Goal: Information Seeking & Learning: Learn about a topic

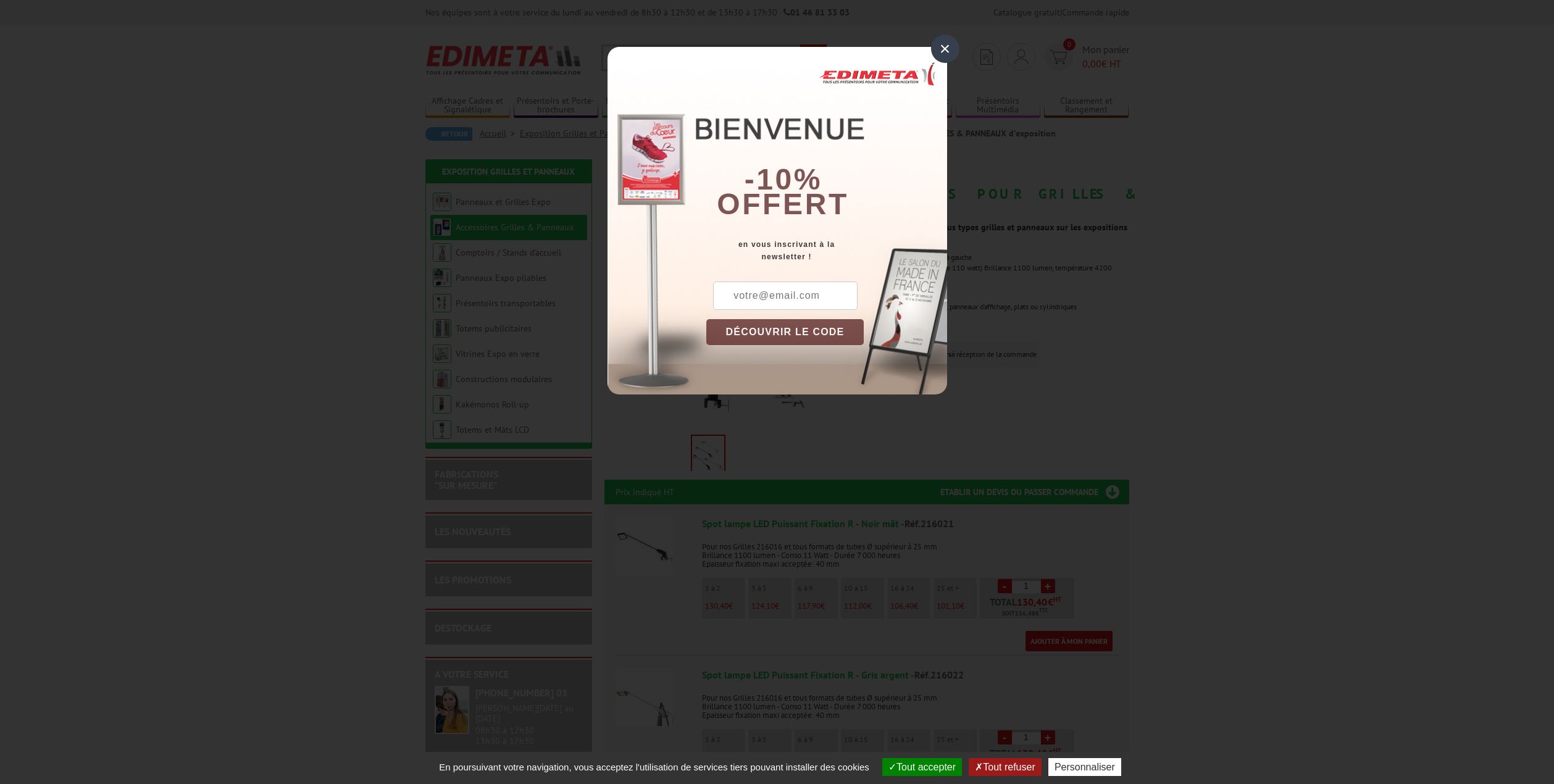
click at [944, 51] on div "×" at bounding box center [945, 49] width 28 height 28
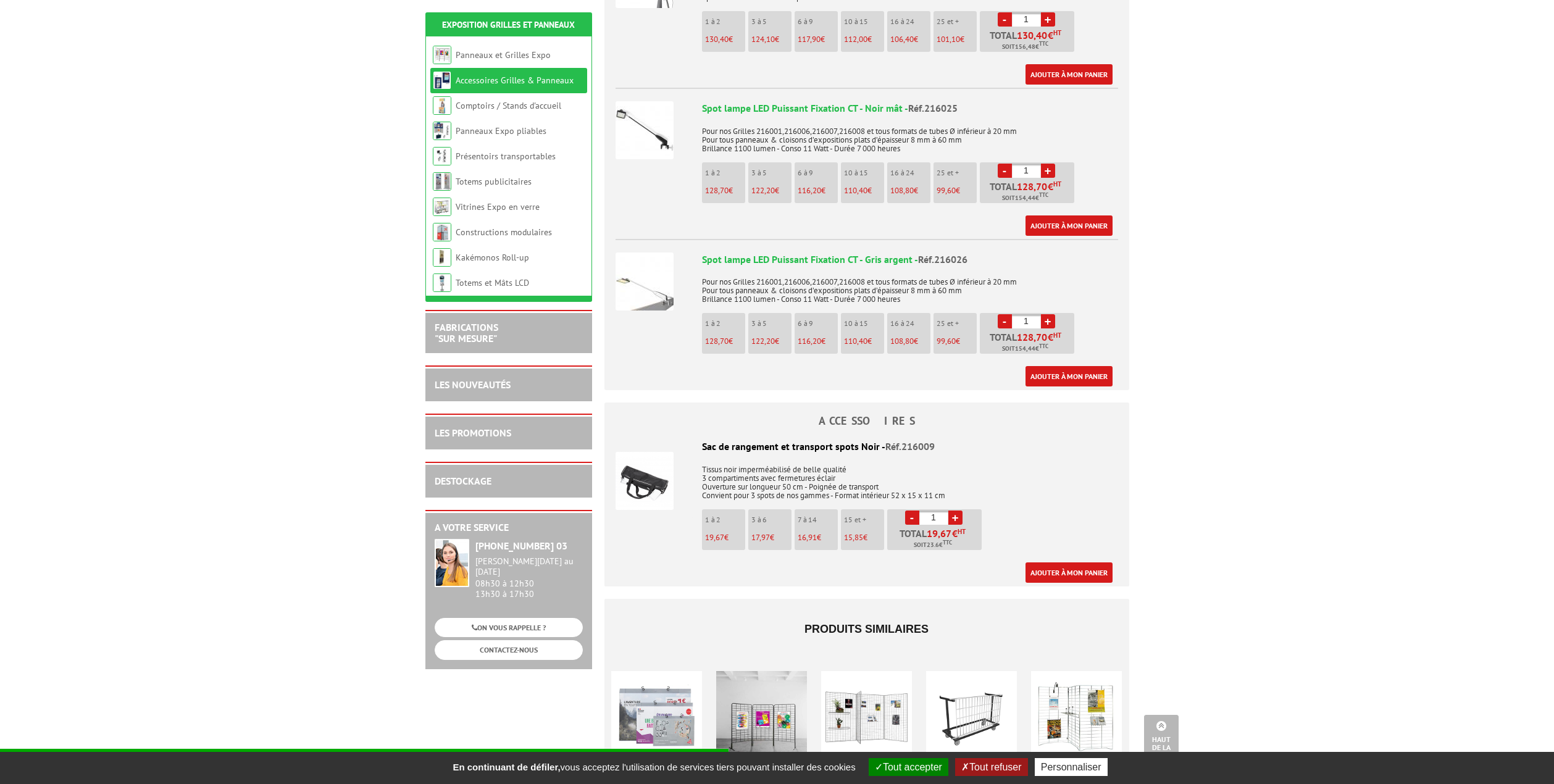
scroll to position [687, 0]
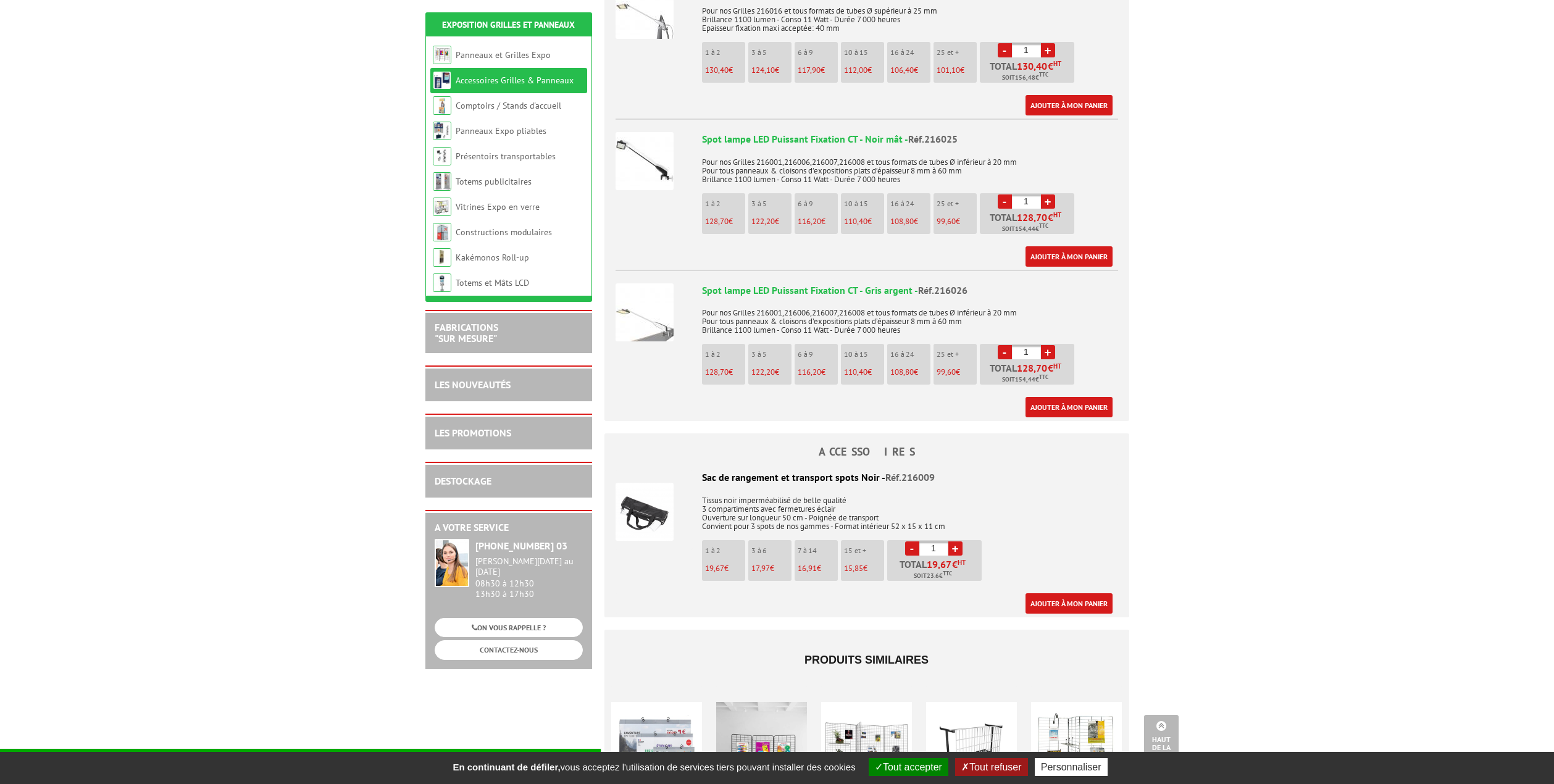
click at [1110, 300] on p "Pour nos Grilles 216001,216006,216007,216008 et tous formats de tubes Ø inférie…" at bounding box center [910, 317] width 416 height 35
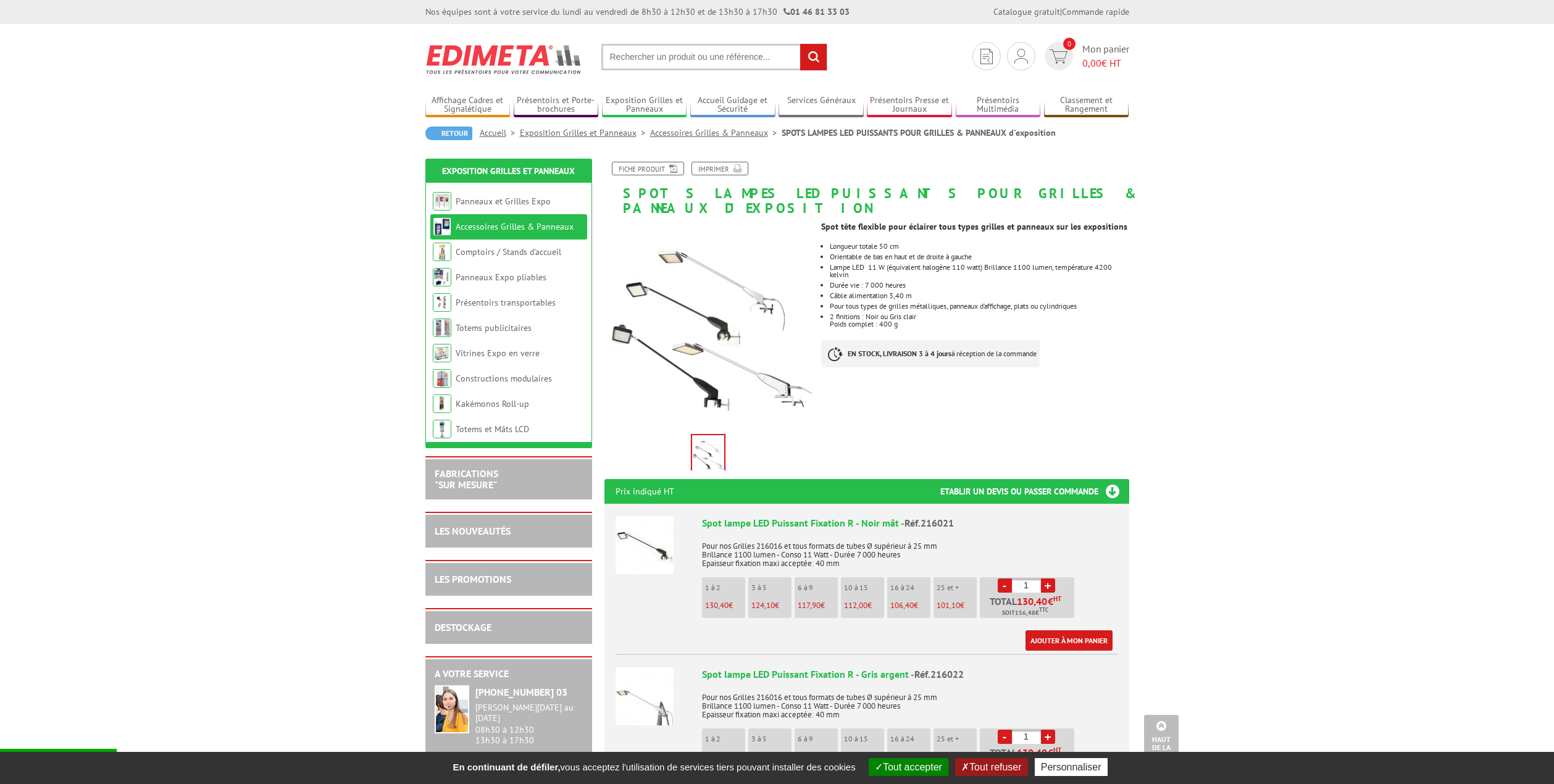
scroll to position [0, 0]
click at [758, 132] on link "Accessoires Grilles & Panneaux" at bounding box center [716, 134] width 132 height 11
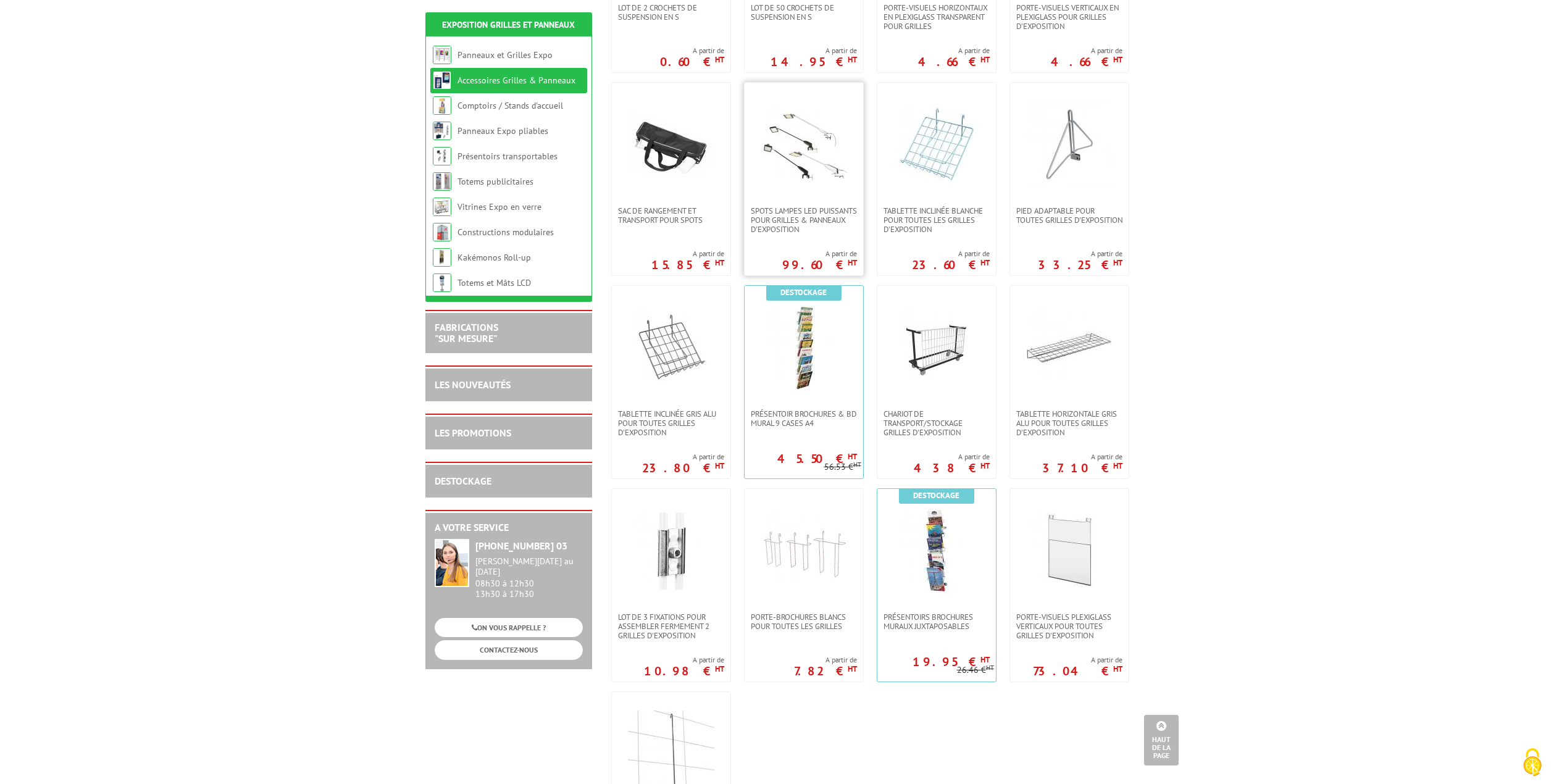
scroll to position [371, 0]
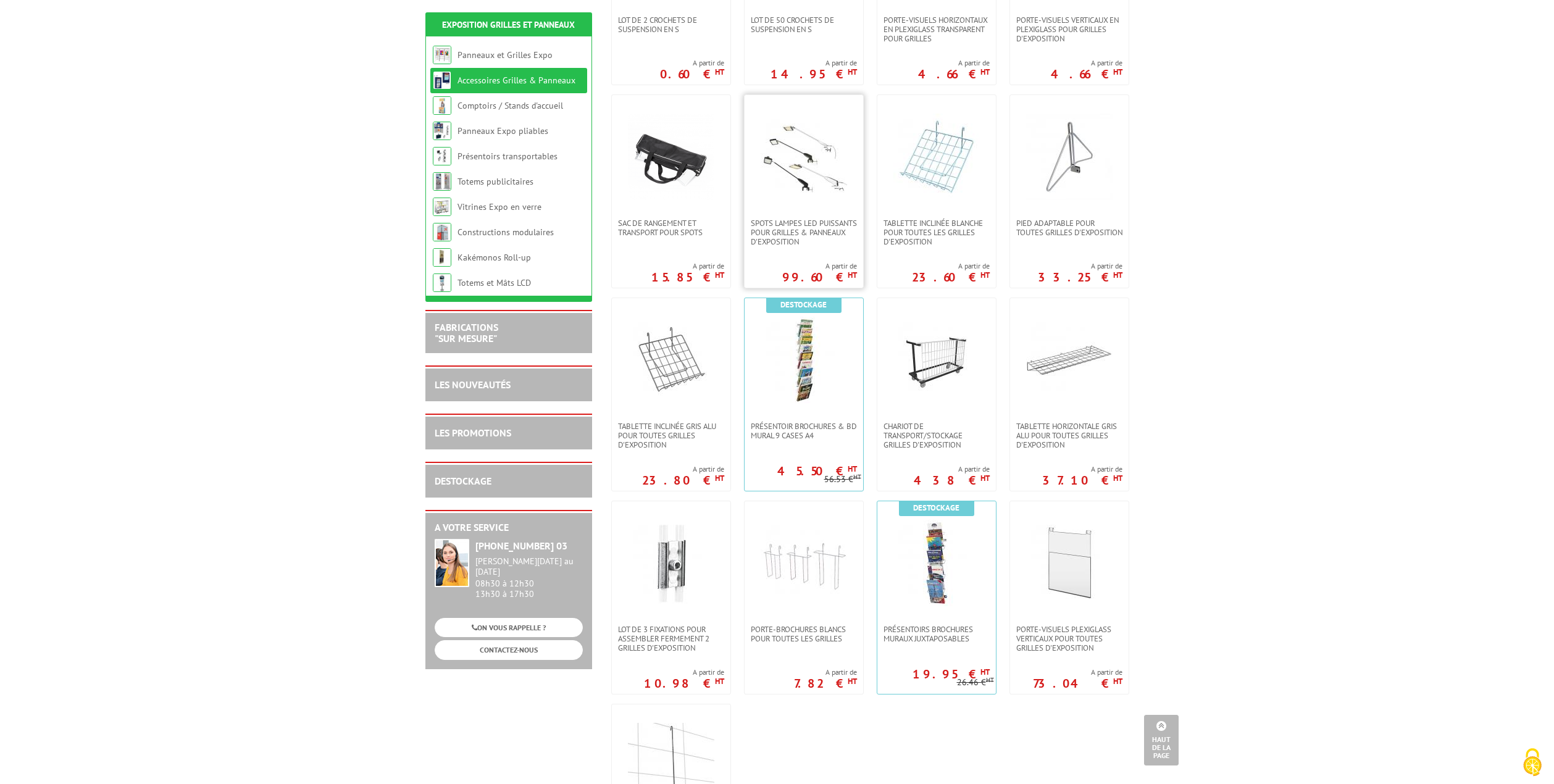
click at [815, 166] on img at bounding box center [804, 156] width 86 height 86
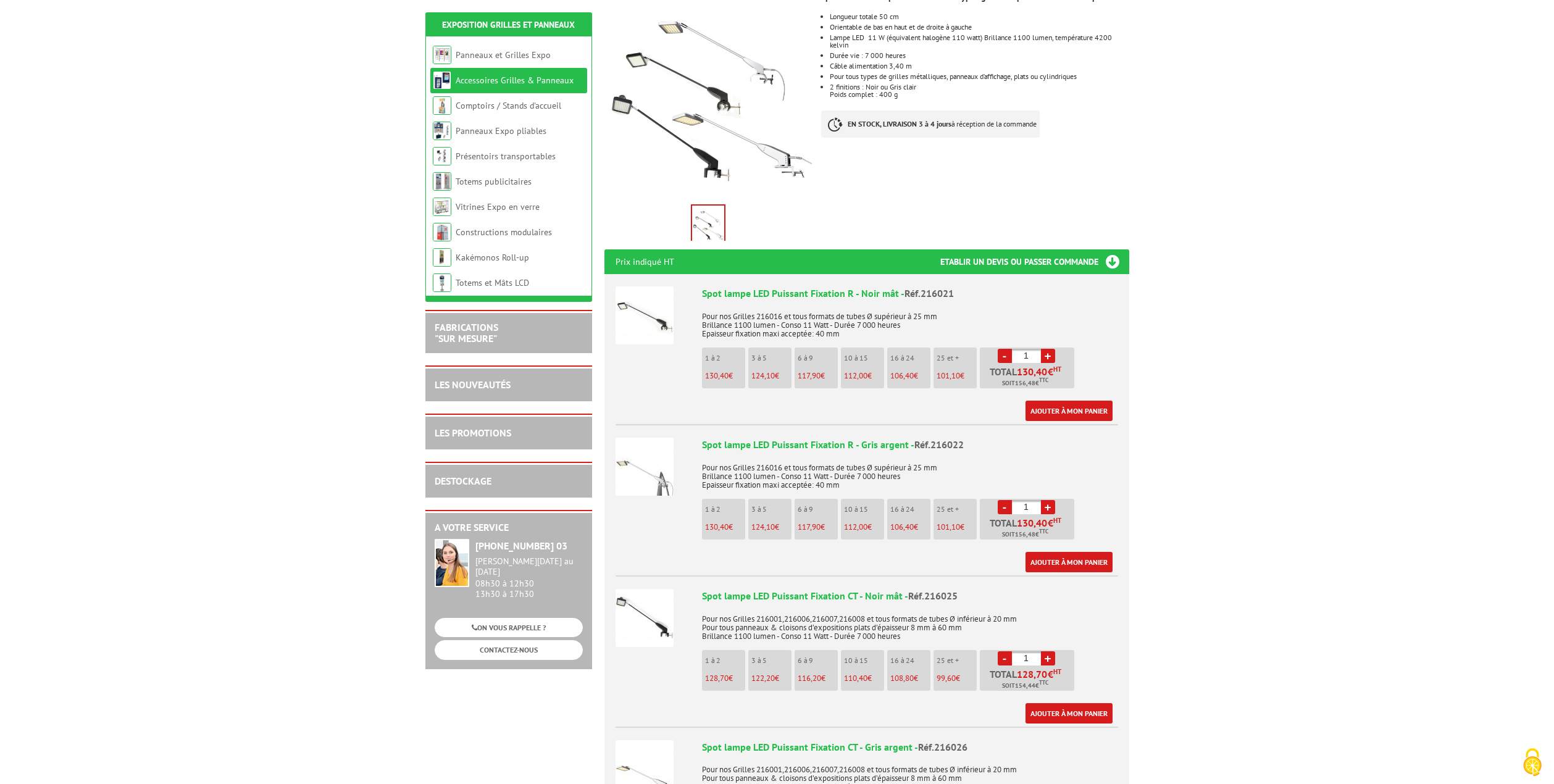
scroll to position [247, 0]
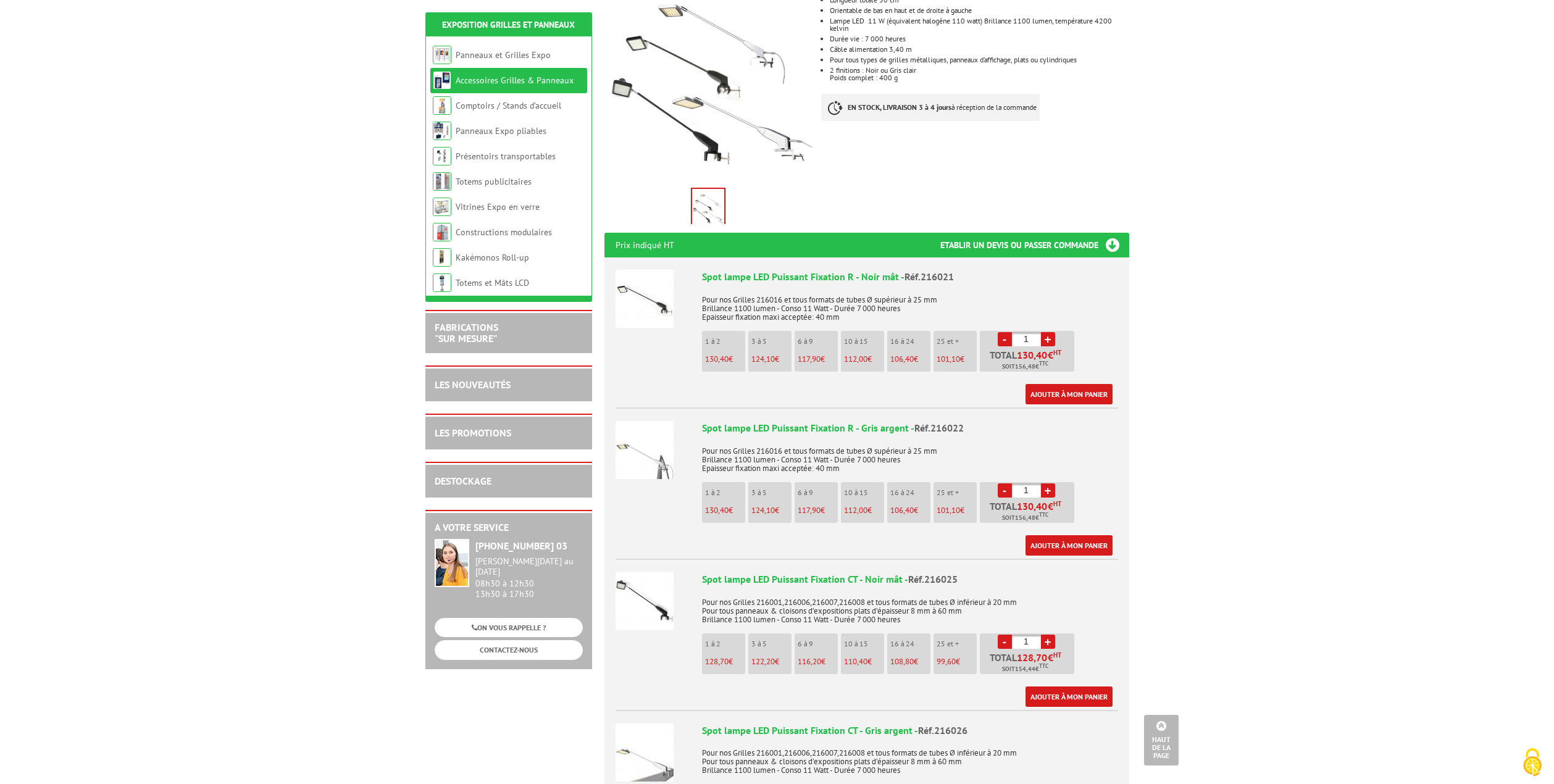
click at [666, 451] on img at bounding box center [644, 450] width 58 height 58
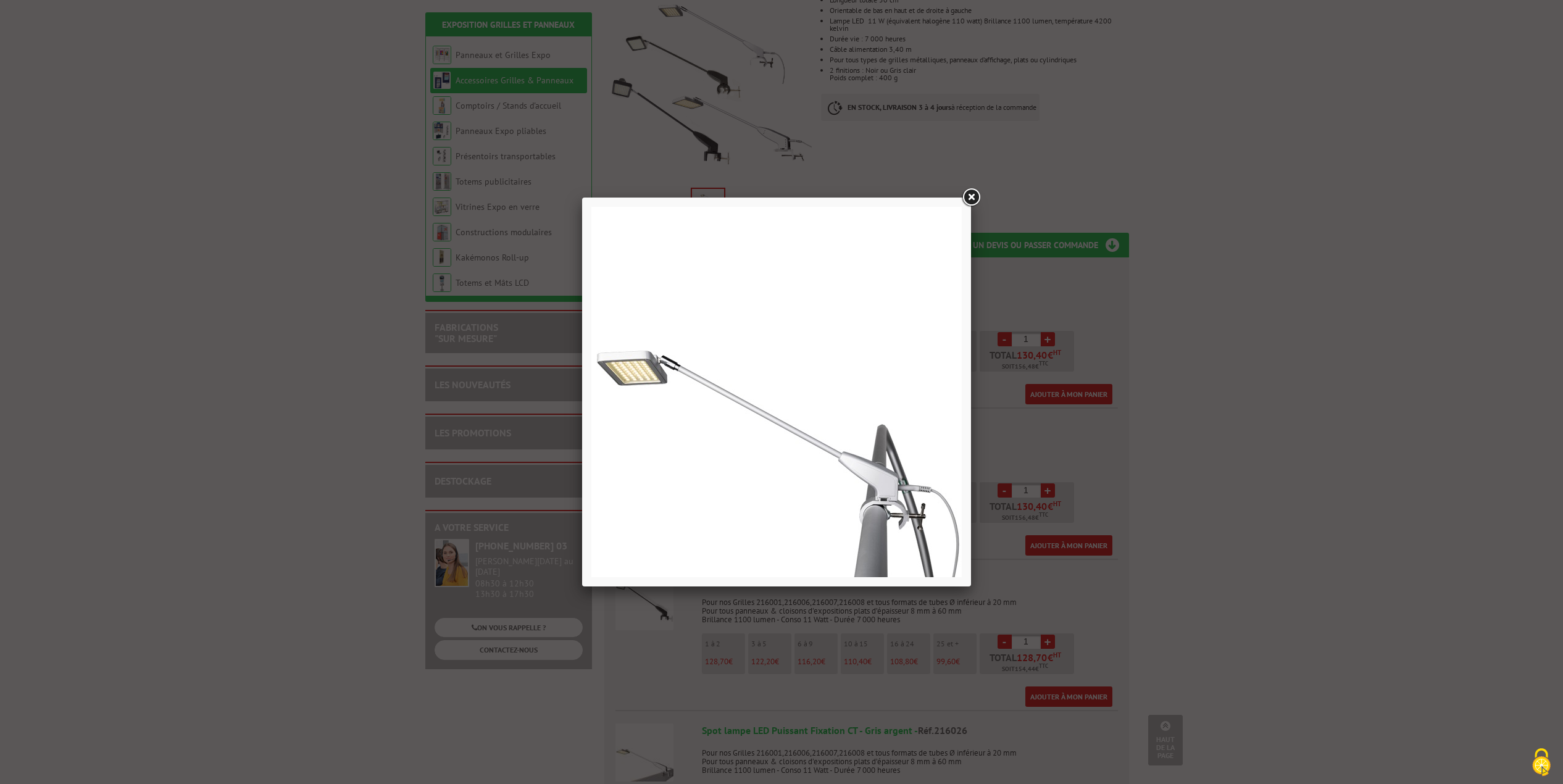
click at [972, 194] on link at bounding box center [971, 197] width 22 height 22
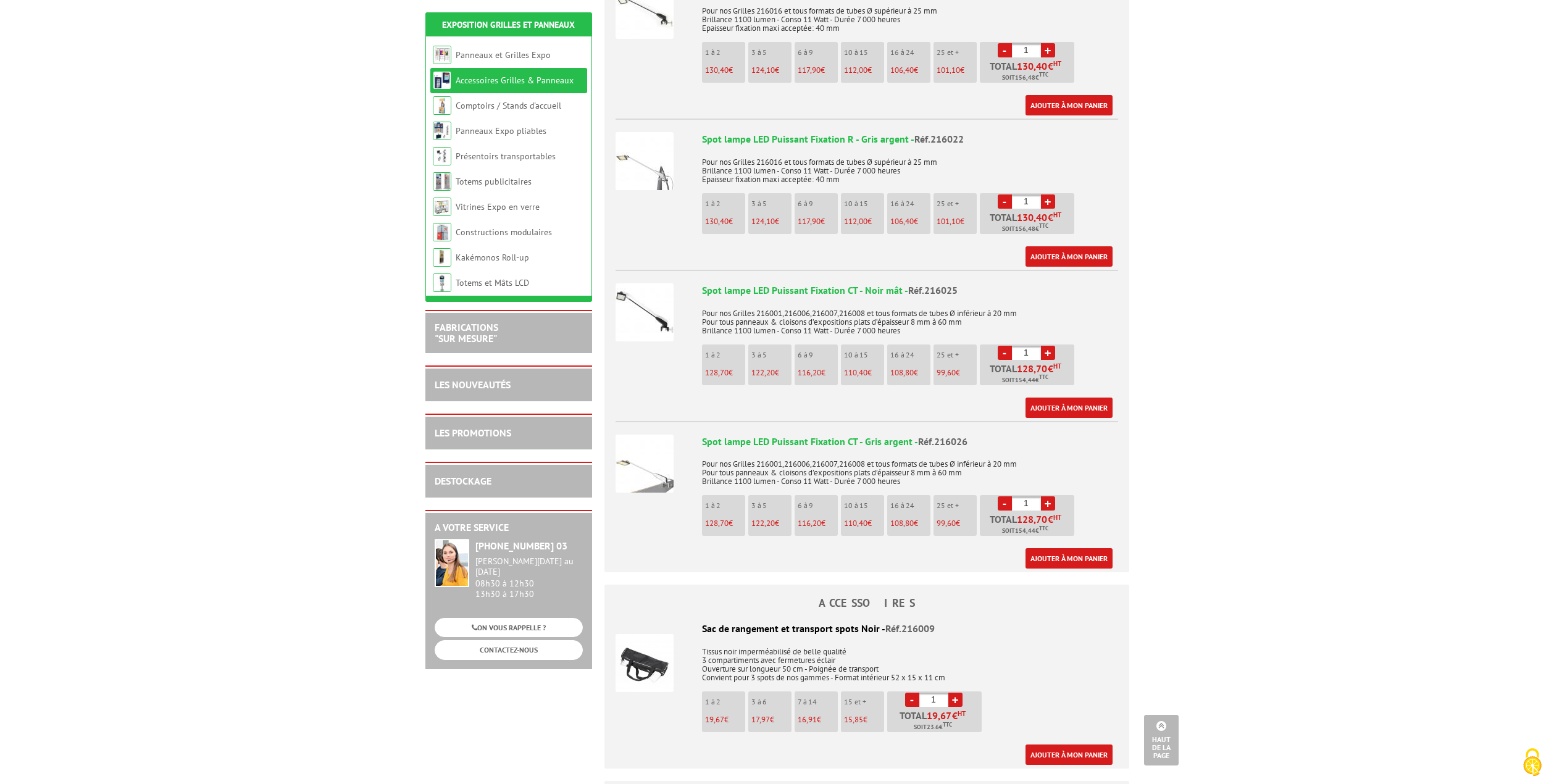
scroll to position [555, 0]
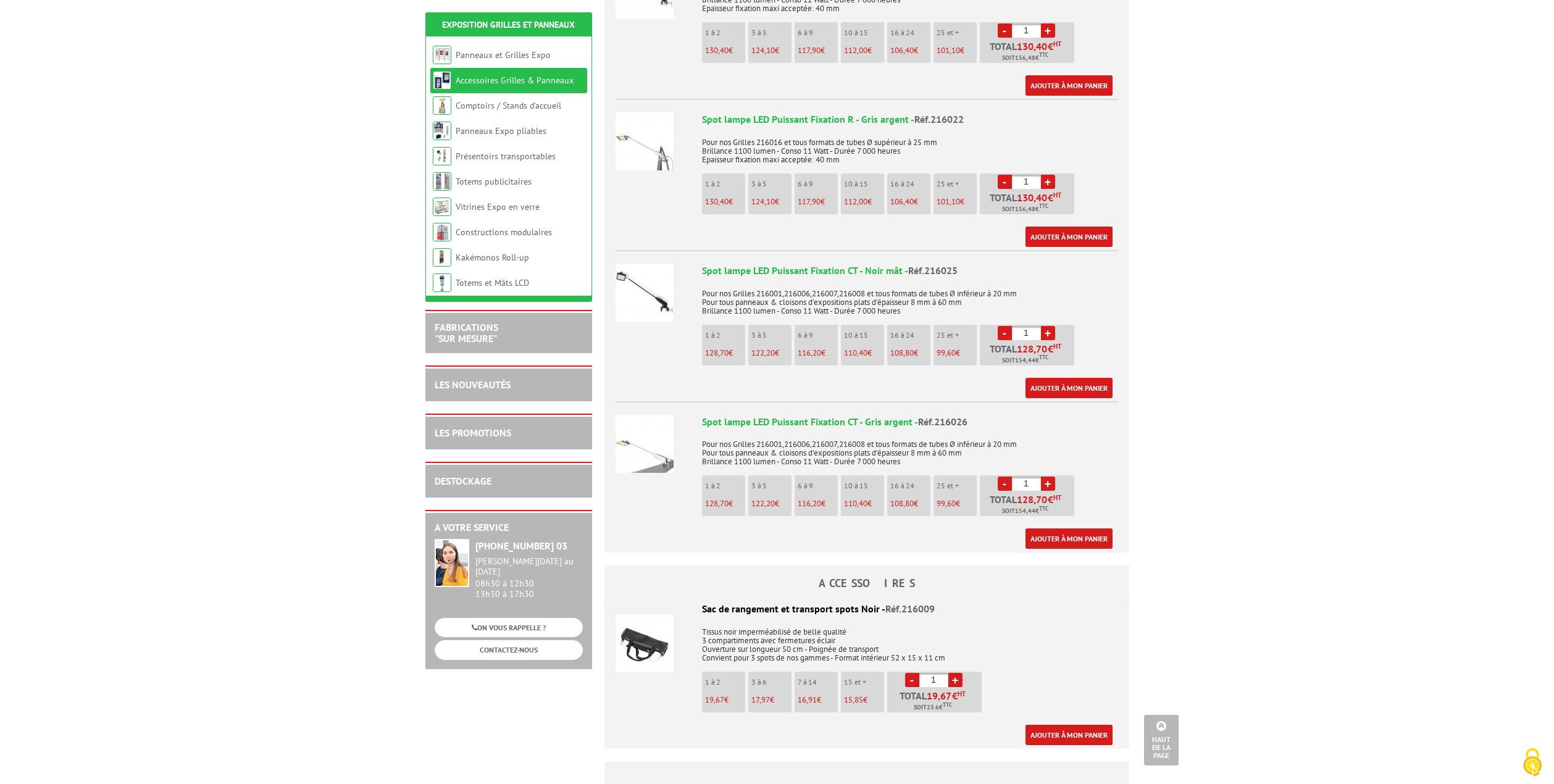
click at [658, 447] on img at bounding box center [644, 444] width 58 height 58
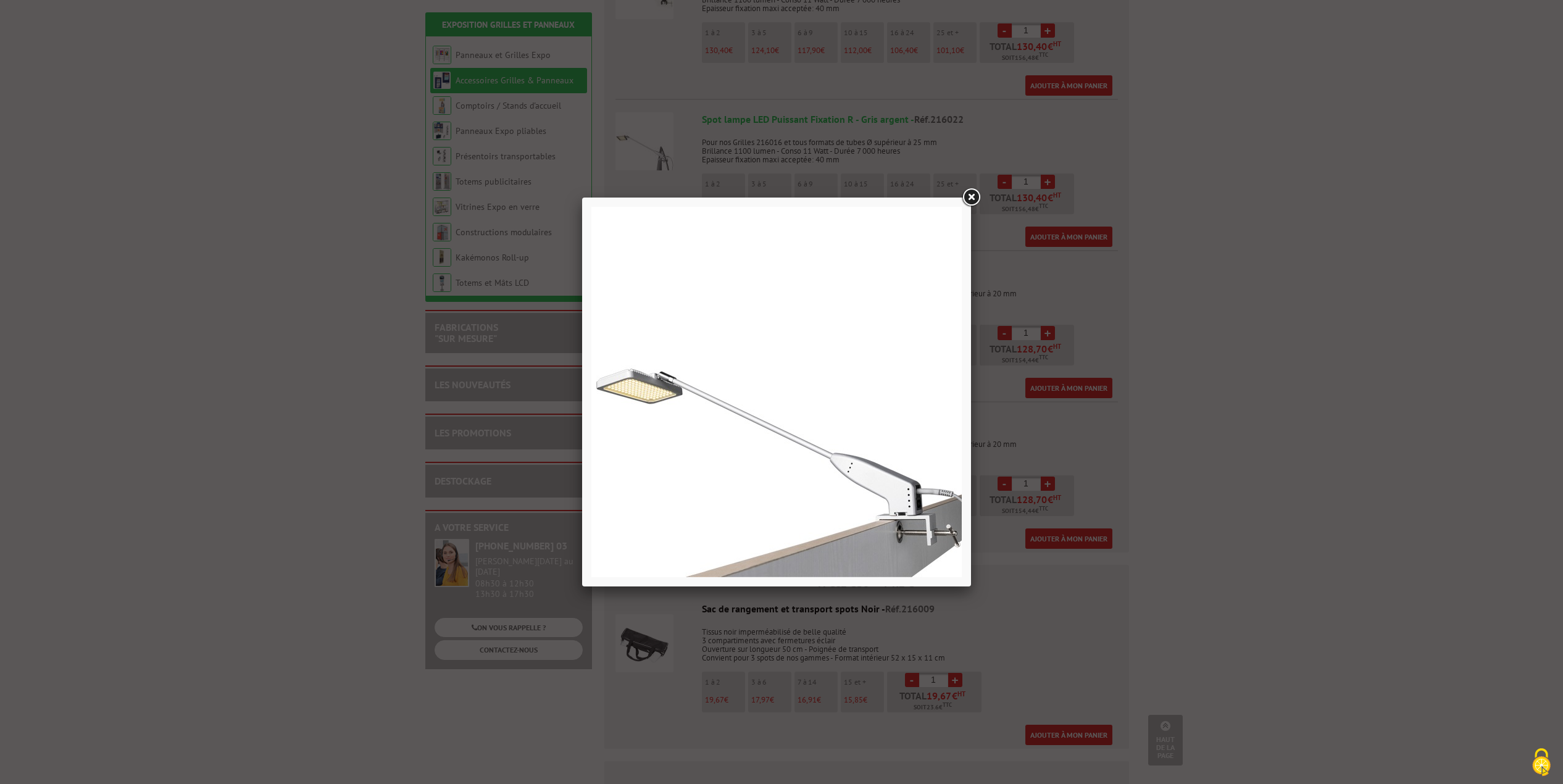
click at [971, 199] on link at bounding box center [971, 197] width 22 height 22
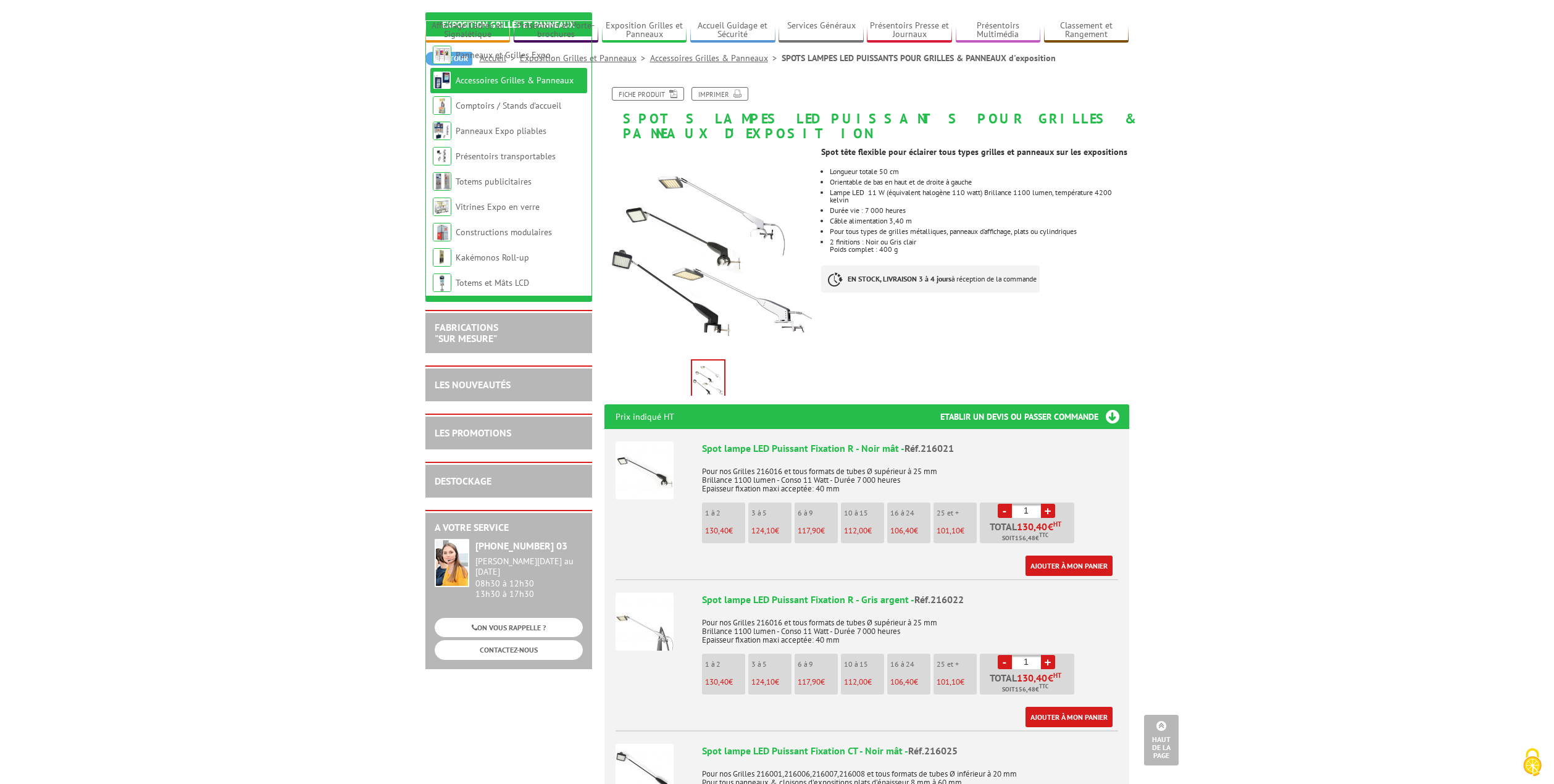
scroll to position [0, 0]
